Goal: Information Seeking & Learning: Learn about a topic

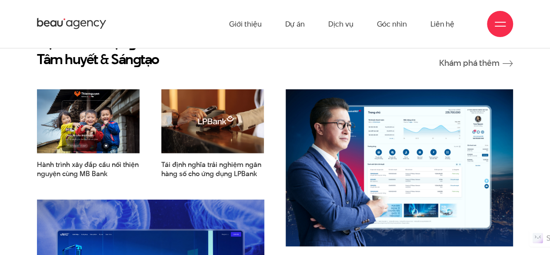
scroll to position [957, 0]
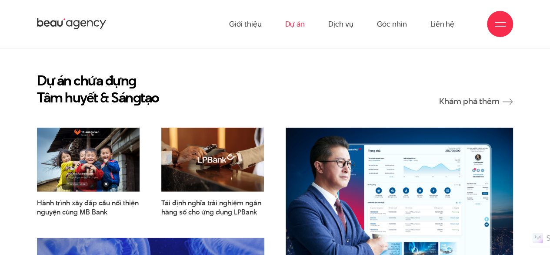
click at [294, 30] on link "Dự án" at bounding box center [295, 24] width 20 height 48
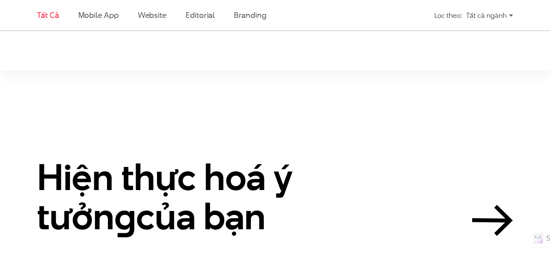
scroll to position [1566, 0]
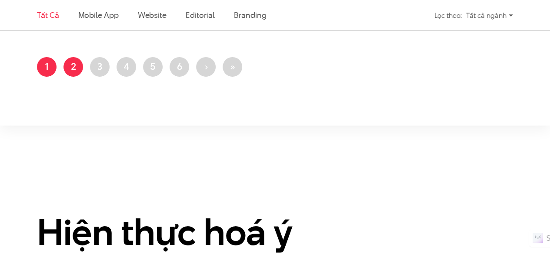
click at [74, 69] on link "Trang 2" at bounding box center [74, 67] width 20 height 20
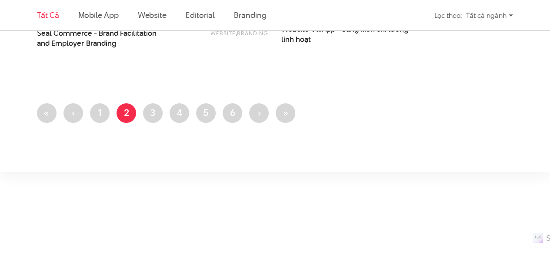
scroll to position [1479, 0]
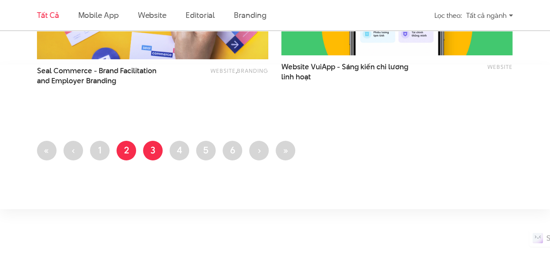
click at [160, 152] on link "Trang 3" at bounding box center [153, 151] width 20 height 20
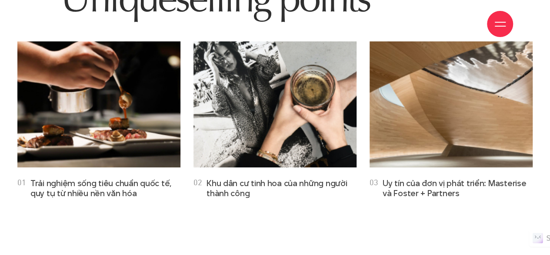
scroll to position [1653, 0]
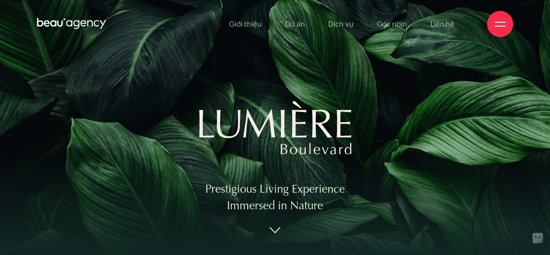
click at [57, 25] on icon at bounding box center [72, 23] width 70 height 13
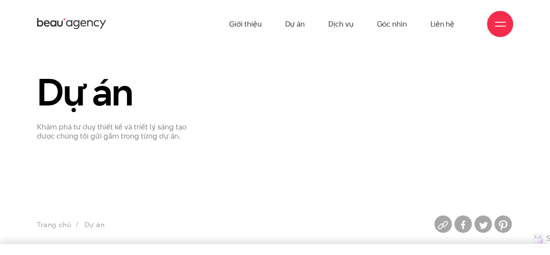
click at [57, 21] on icon at bounding box center [72, 23] width 70 height 13
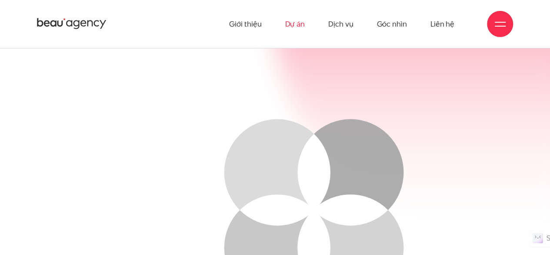
scroll to position [261, 0]
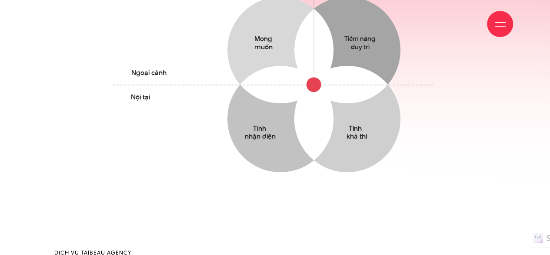
scroll to position [566, 0]
